Goal: Navigation & Orientation: Find specific page/section

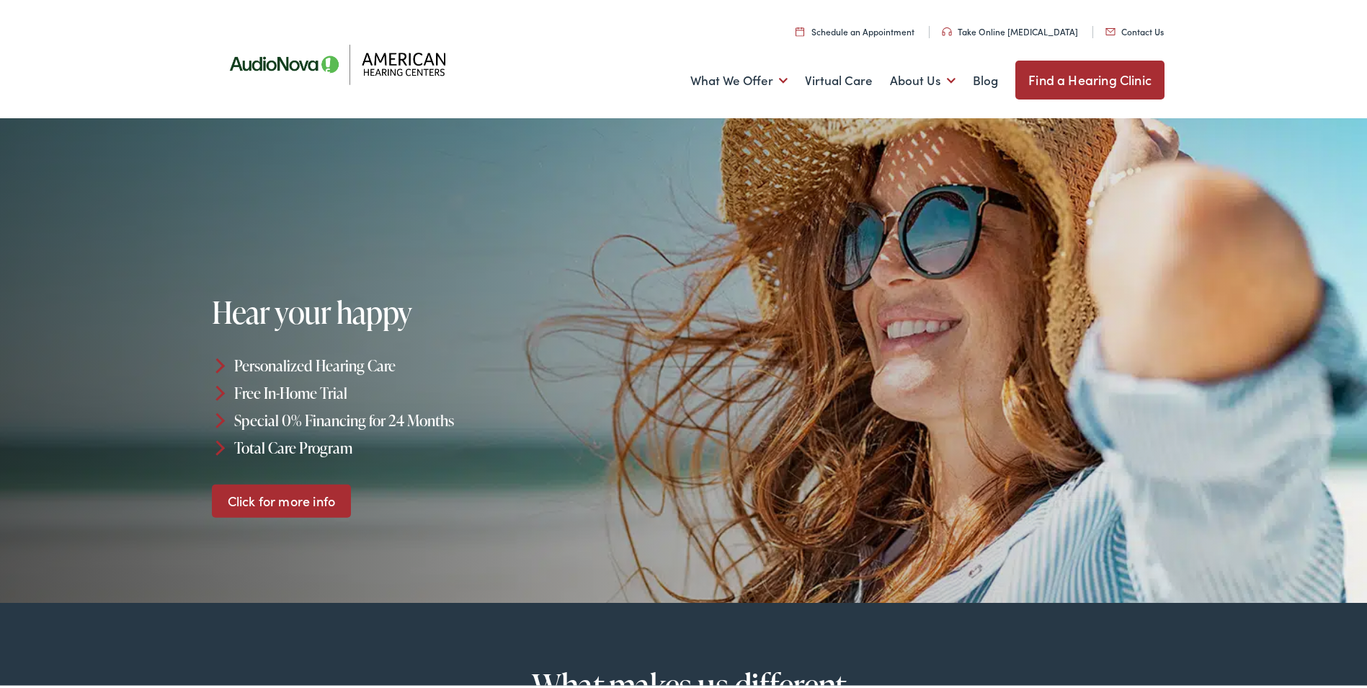
click at [417, 84] on img at bounding box center [342, 61] width 259 height 92
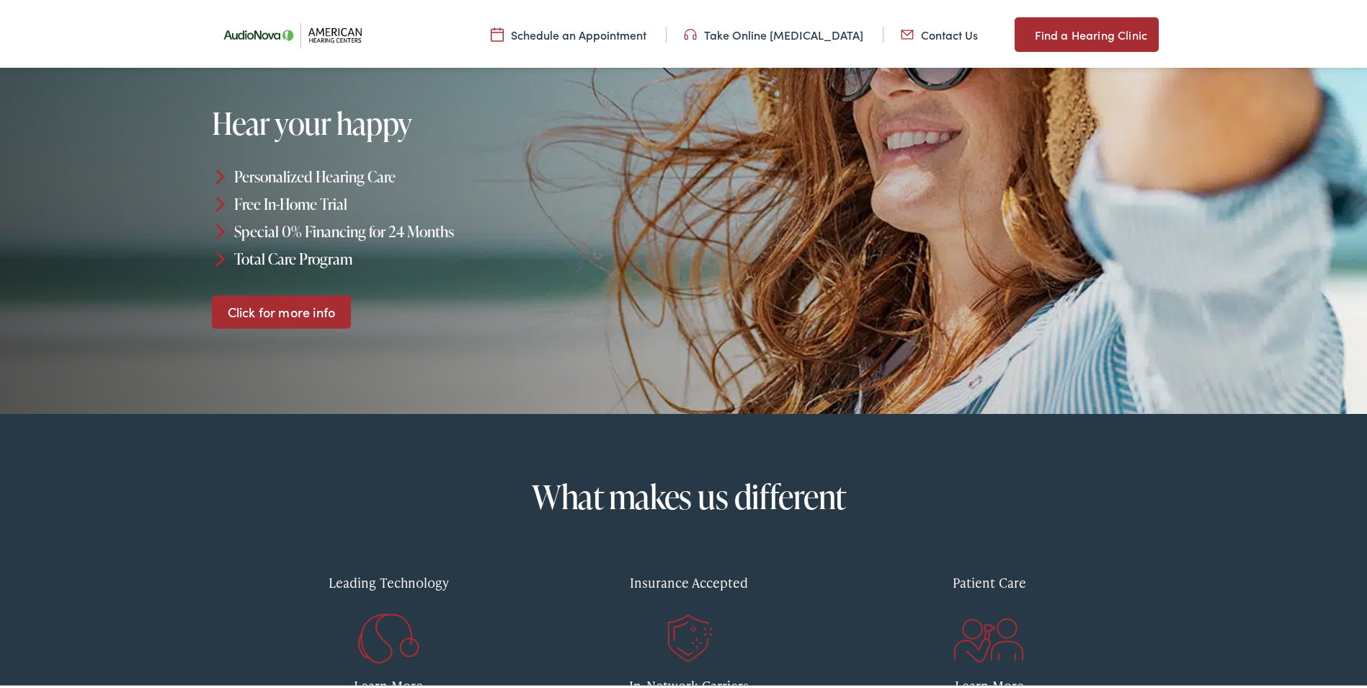
scroll to position [144, 0]
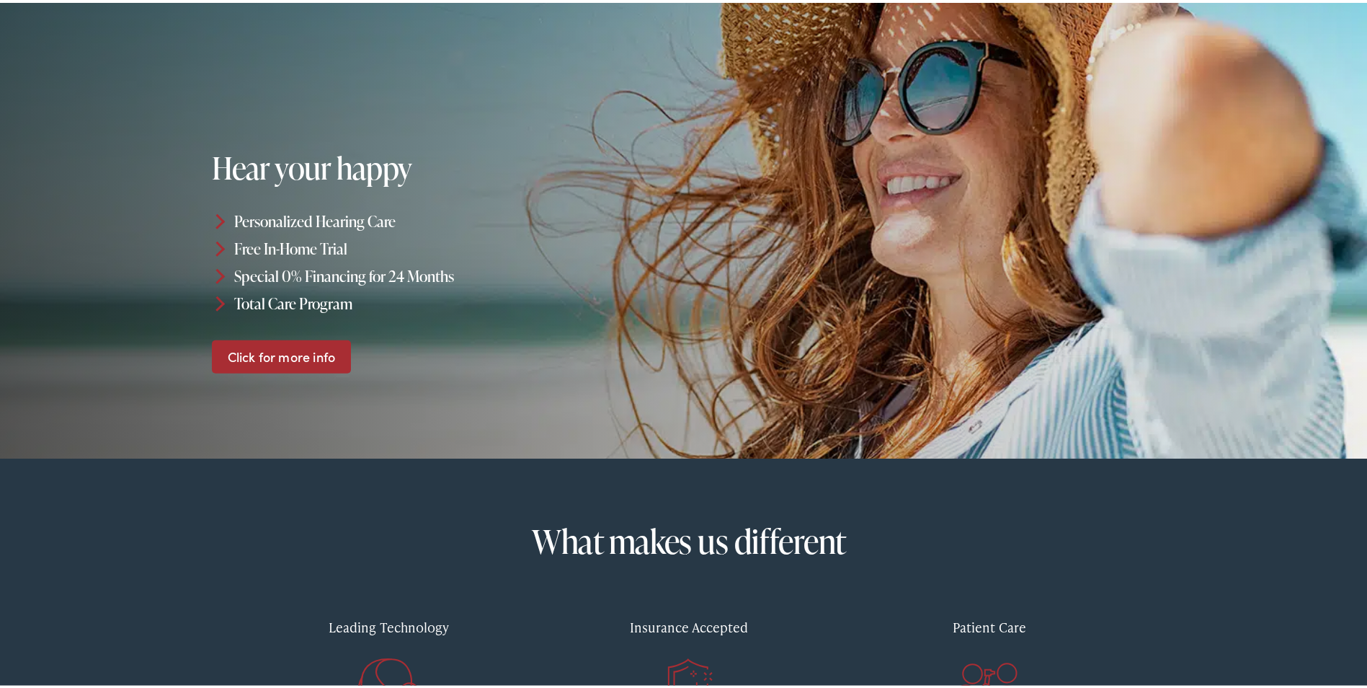
click at [342, 349] on link "Click for more info" at bounding box center [281, 354] width 139 height 34
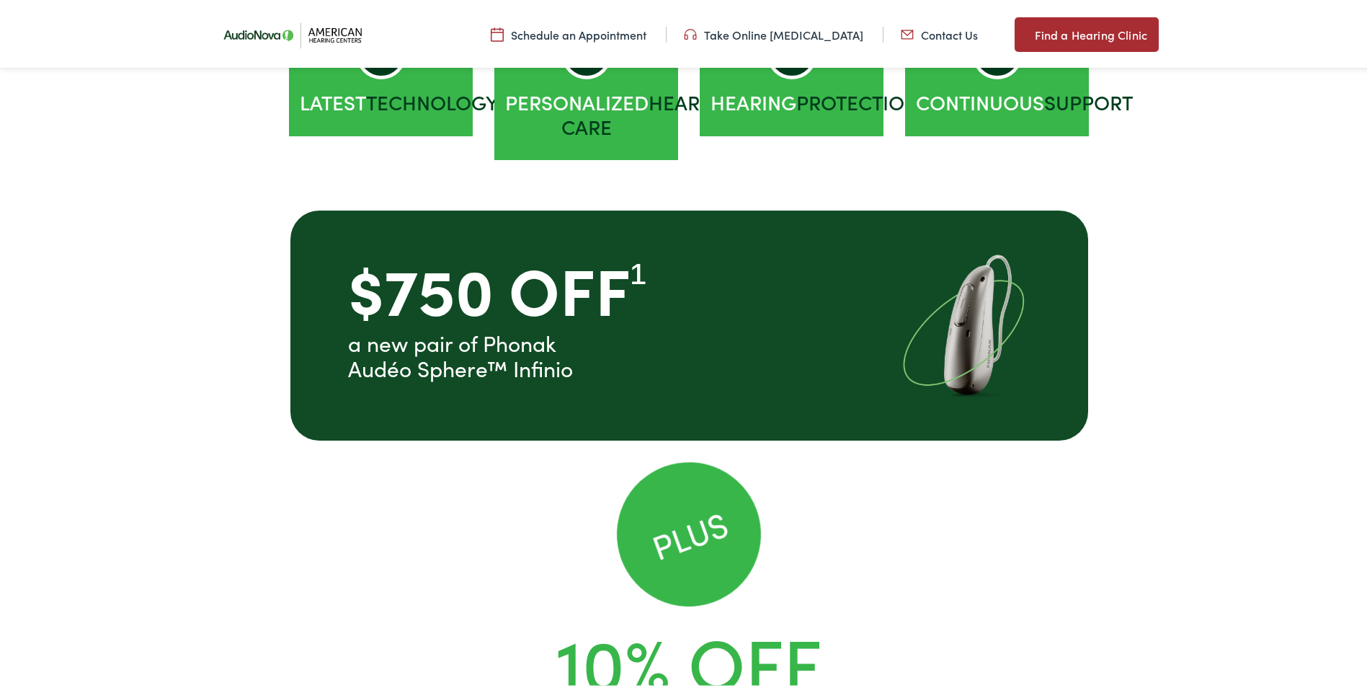
scroll to position [595, 0]
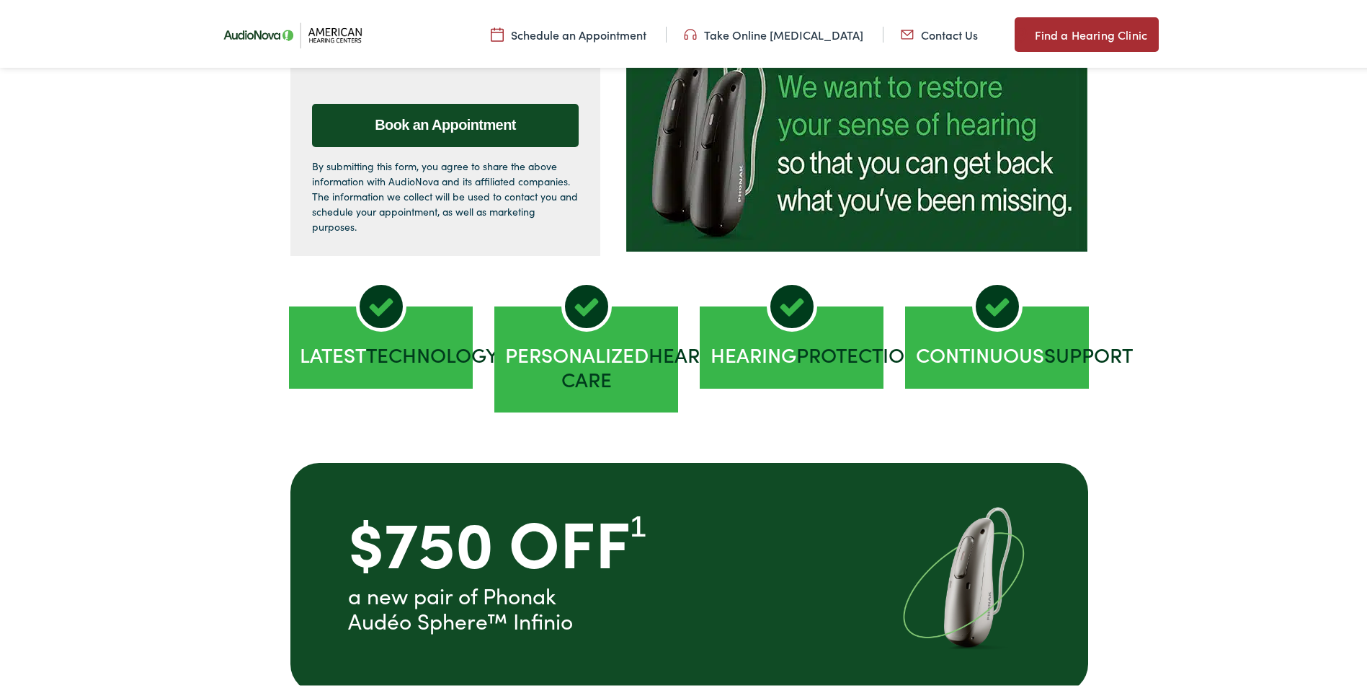
click at [252, 37] on img at bounding box center [296, 32] width 166 height 58
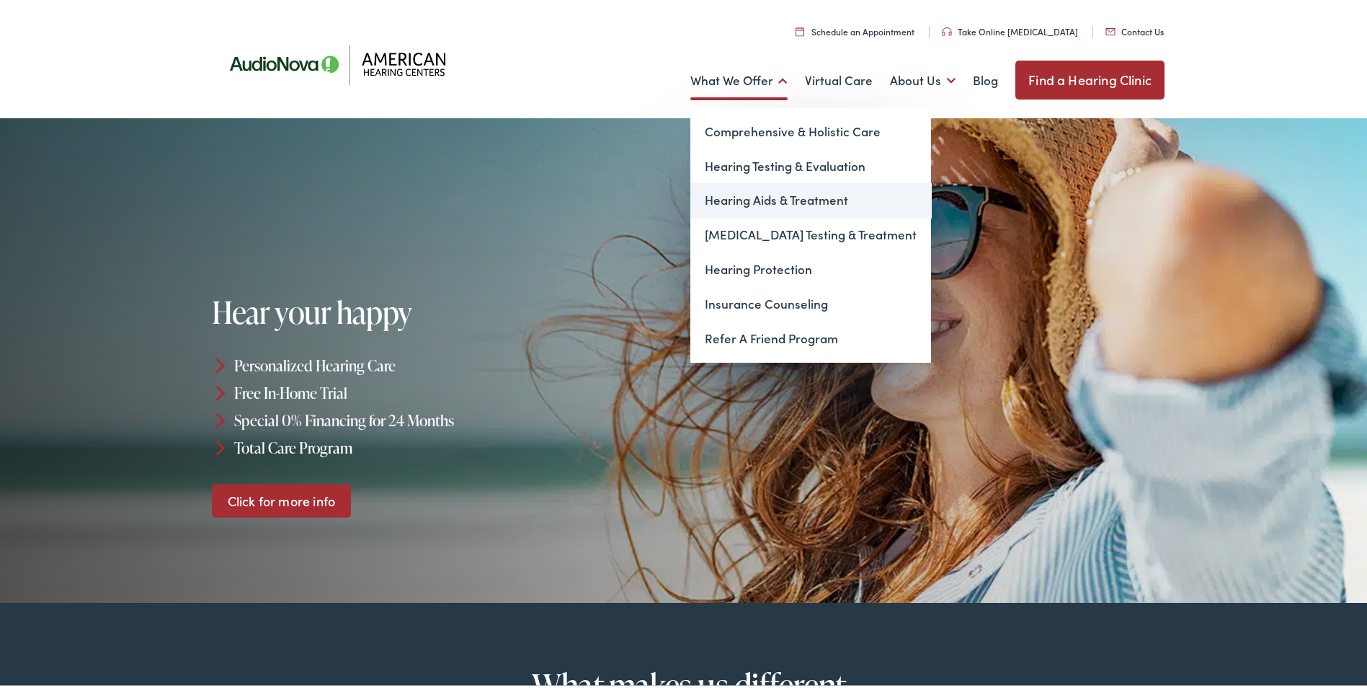
click at [754, 198] on link "Hearing Aids & Treatment" at bounding box center [810, 197] width 241 height 35
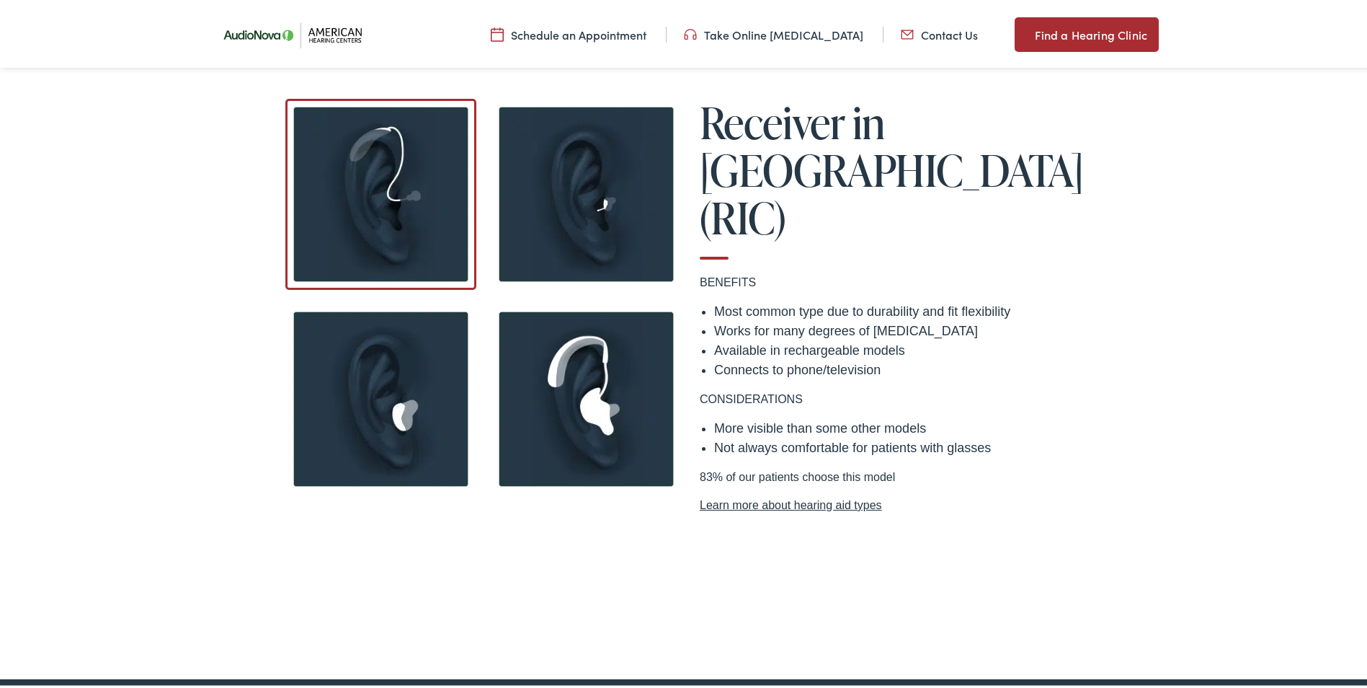
scroll to position [1225, 0]
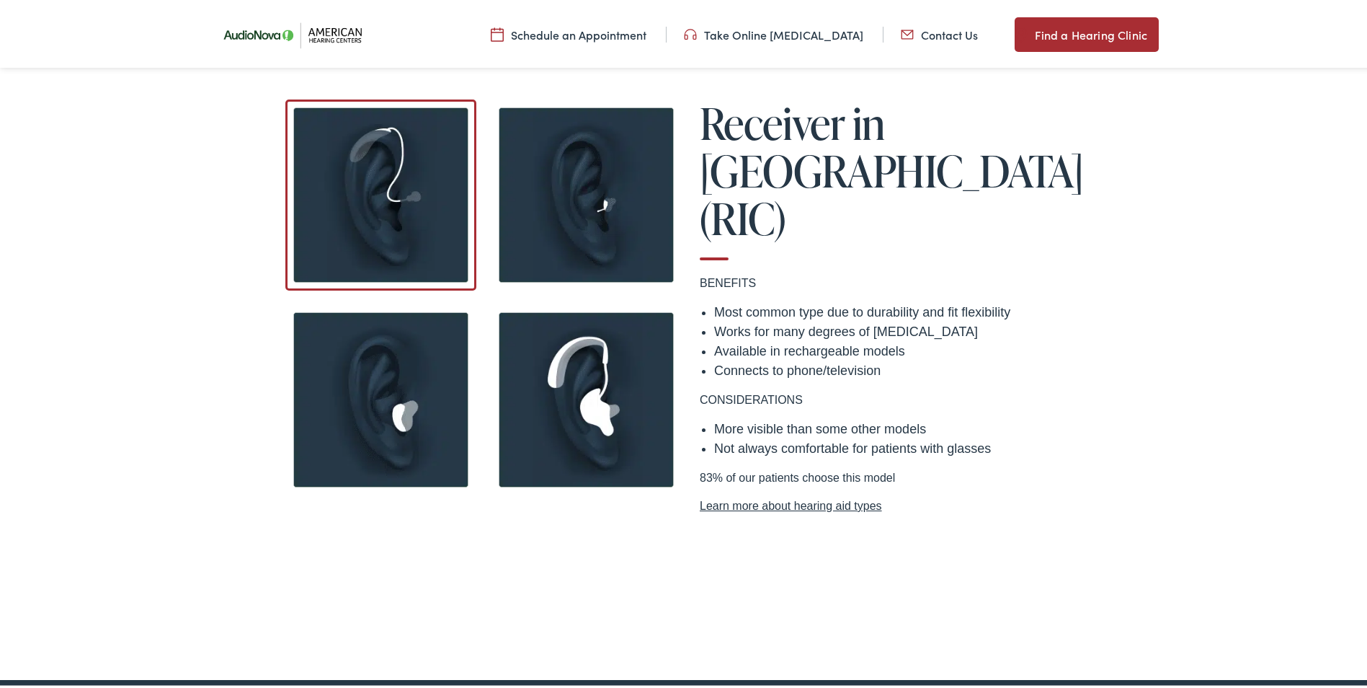
click at [827, 494] on link "Learn more about hearing aid types" at bounding box center [894, 502] width 389 height 17
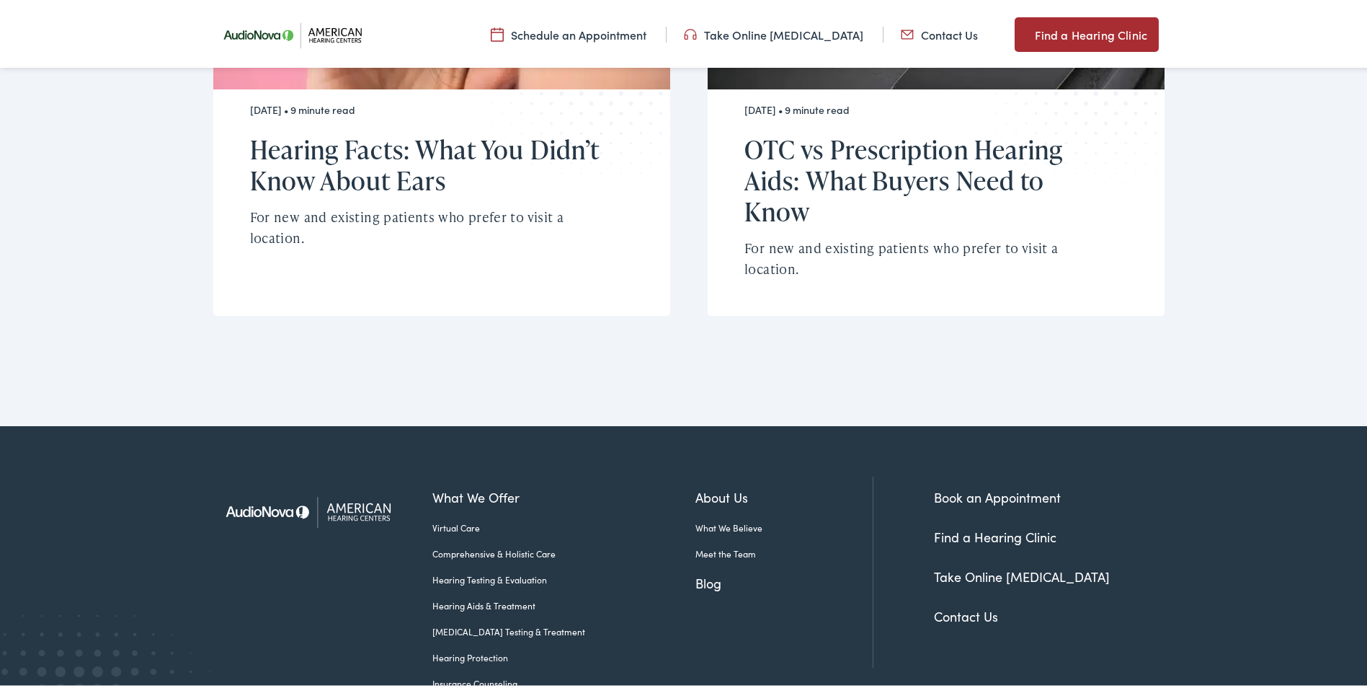
scroll to position [5372, 0]
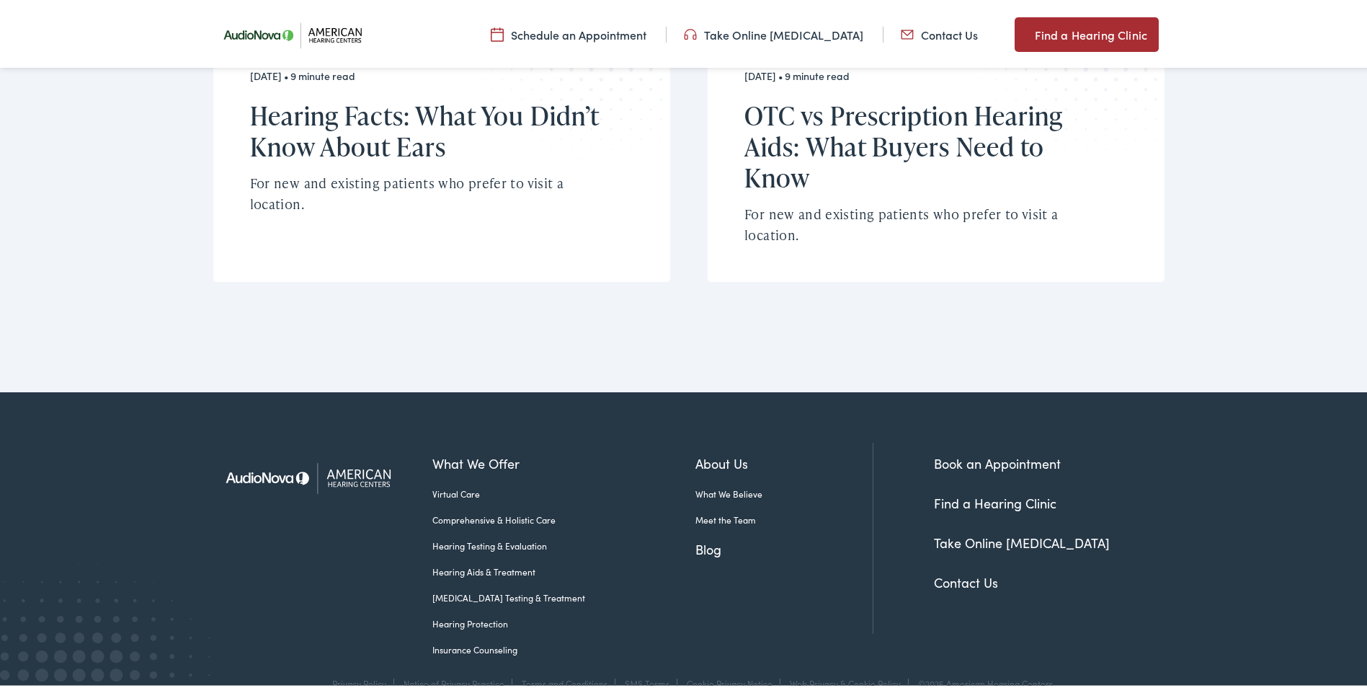
click at [234, 28] on img at bounding box center [296, 32] width 166 height 58
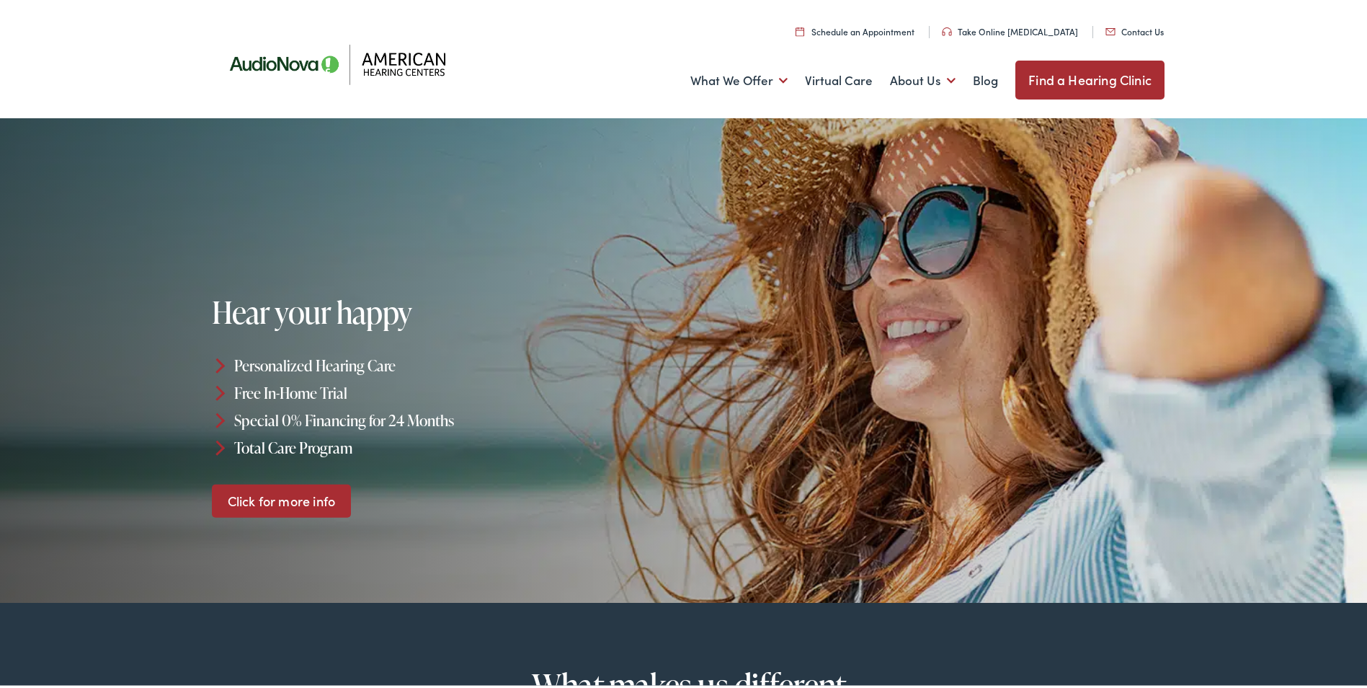
click at [418, 74] on img at bounding box center [342, 61] width 259 height 92
click at [965, 73] on ul "What We Offer Comprehensive & Holistic Care Hearing Testing & Evaluation Hearin…" at bounding box center [688, 77] width 951 height 53
click at [973, 73] on link "Blog" at bounding box center [985, 77] width 25 height 53
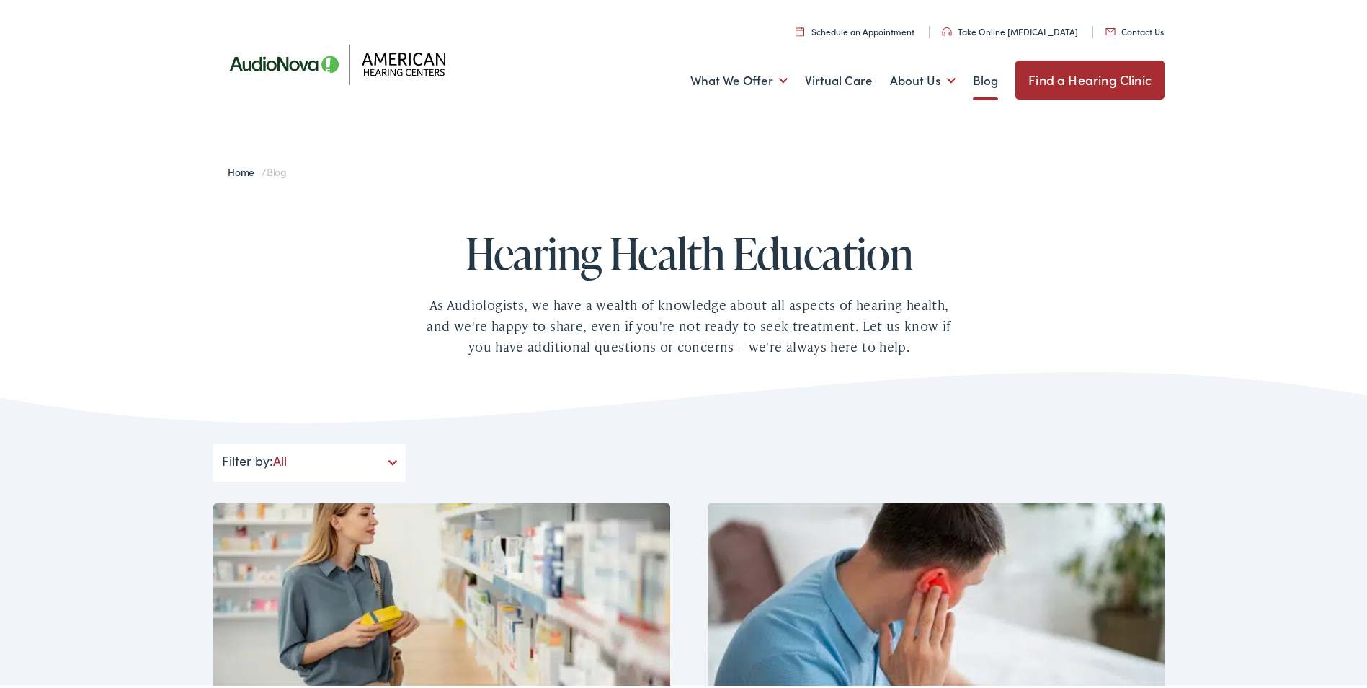
click at [1018, 66] on link "Find a Hearing Clinic" at bounding box center [1090, 77] width 149 height 39
